Goal: Task Accomplishment & Management: Manage account settings

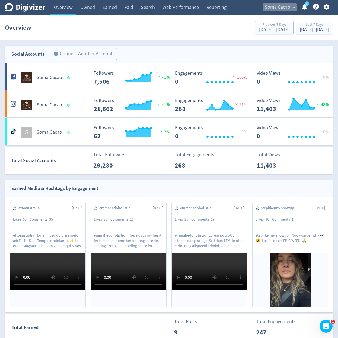
click at [292, 11] on button "Soma Cacao expand_more" at bounding box center [280, 7] width 34 height 9
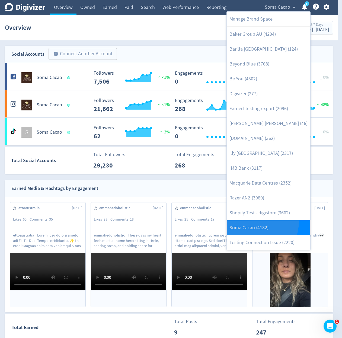
click at [254, 222] on link "Soma Cacao (4182)" at bounding box center [268, 228] width 83 height 15
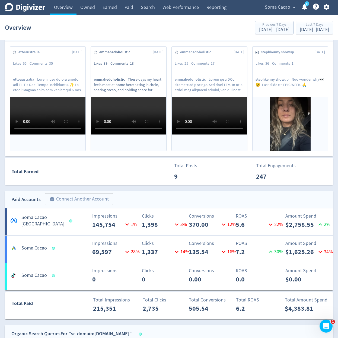
scroll to position [163, 0]
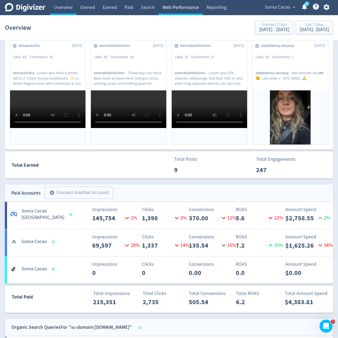
click at [177, 6] on link "Web Performance" at bounding box center [181, 7] width 44 height 15
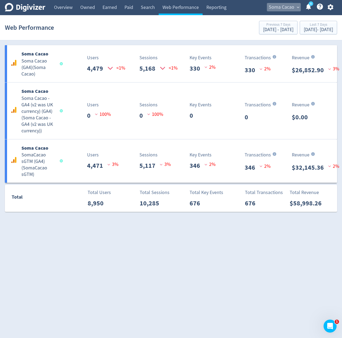
click at [282, 9] on span "Soma Cacao" at bounding box center [281, 7] width 25 height 9
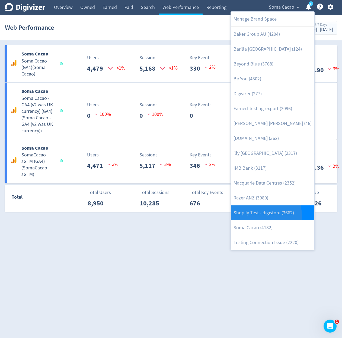
click at [249, 216] on link "Shopify Test - digistore (3662)" at bounding box center [272, 213] width 83 height 15
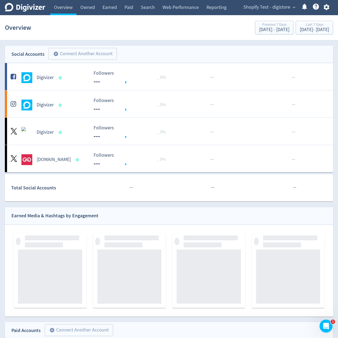
click at [332, 5] on button "button" at bounding box center [326, 7] width 14 height 7
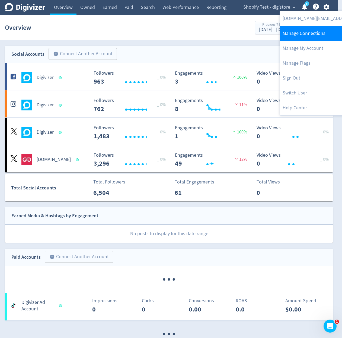
click at [318, 38] on link "Manage Connections" at bounding box center [335, 33] width 111 height 15
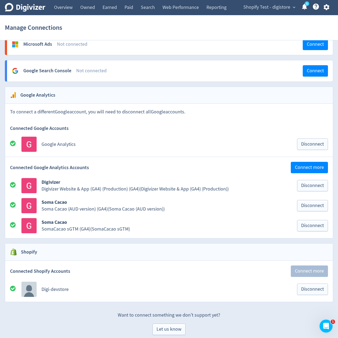
scroll to position [522, 0]
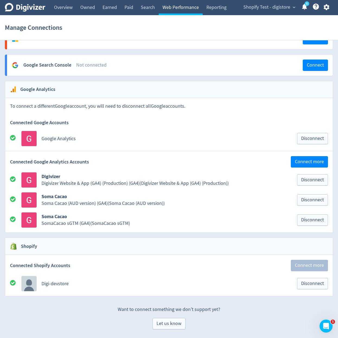
click at [178, 5] on link "Web Performance" at bounding box center [181, 7] width 44 height 15
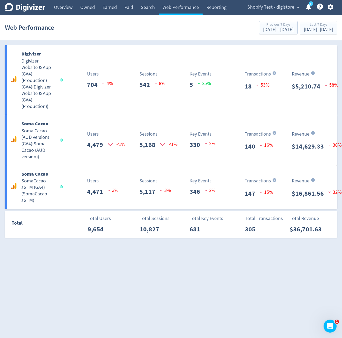
click at [335, 6] on button "button" at bounding box center [330, 7] width 14 height 7
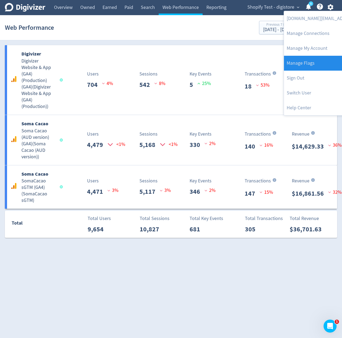
click at [330, 62] on link "Manage Flags" at bounding box center [339, 63] width 111 height 15
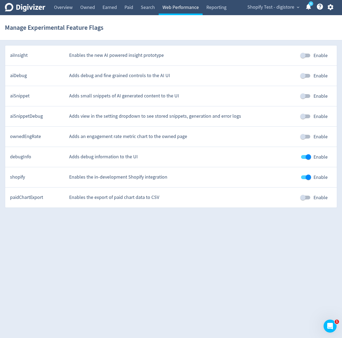
click at [190, 4] on link "Web Performance" at bounding box center [181, 7] width 44 height 15
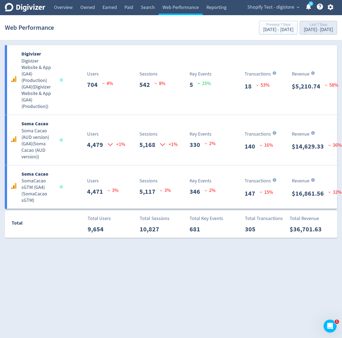
drag, startPoint x: 279, startPoint y: 20, endPoint x: 285, endPoint y: 26, distance: 8.2
click at [281, 22] on div "Web Performance Previous 7 Days [DATE] - [DATE] Last 7 Days [DATE] - [DATE]" at bounding box center [171, 27] width 332 height 17
click at [303, 26] on div "Last 7 Days" at bounding box center [317, 25] width 29 height 5
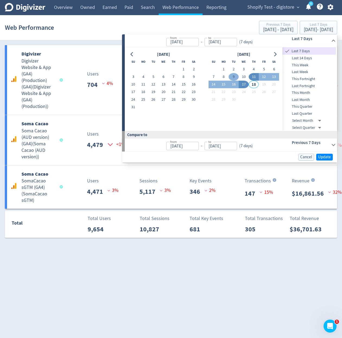
click at [238, 76] on button "9" at bounding box center [233, 77] width 10 height 8
type input "[DATE]"
click at [238, 76] on button "9" at bounding box center [233, 77] width 10 height 8
type input "[DATE]"
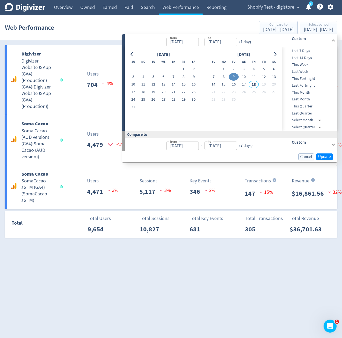
type input "[DATE]"
click at [326, 158] on span "Update" at bounding box center [324, 157] width 13 height 4
